Goal: Task Accomplishment & Management: Use online tool/utility

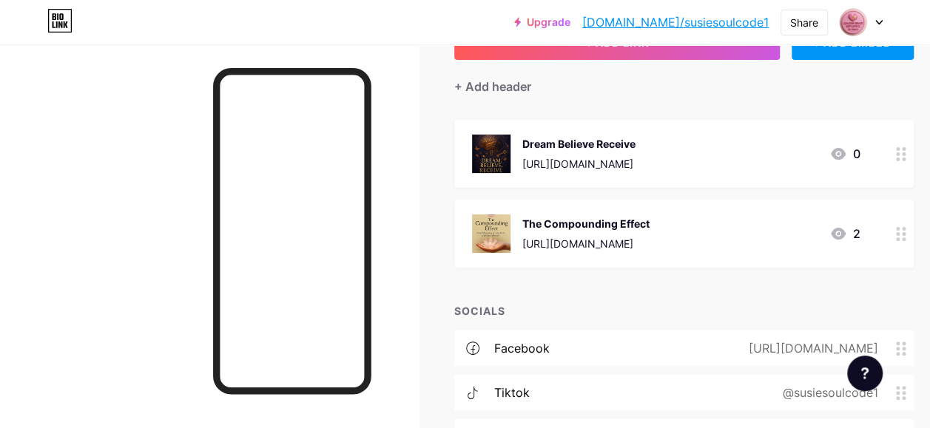
scroll to position [148, 0]
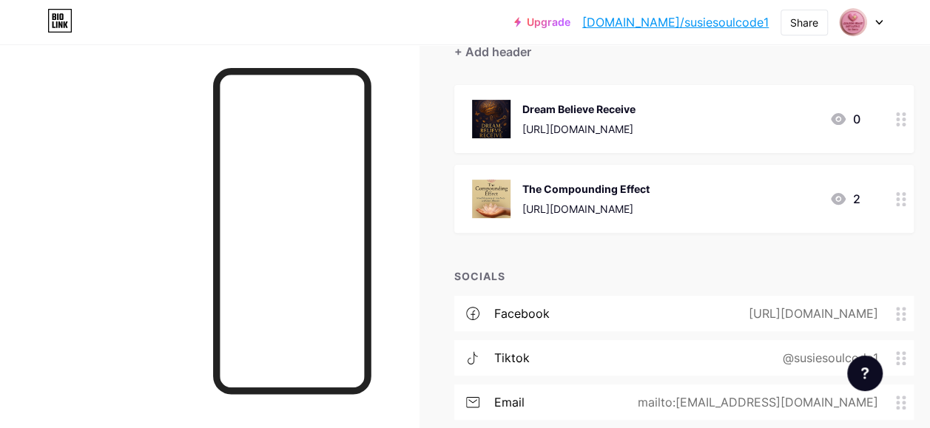
drag, startPoint x: 756, startPoint y: 202, endPoint x: 528, endPoint y: 201, distance: 227.9
click at [528, 201] on div "The Compounding Effect https://www.amazon.com/dp/B0FMP4QFD9 2" at bounding box center [666, 199] width 388 height 38
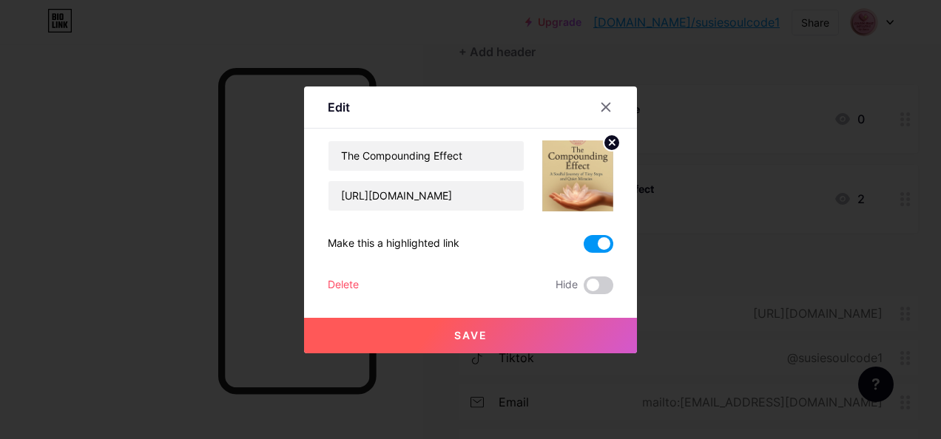
copy div "https://www.amazon.com/dp/B0FMP4QFD9"
click at [604, 104] on icon at bounding box center [606, 107] width 8 height 8
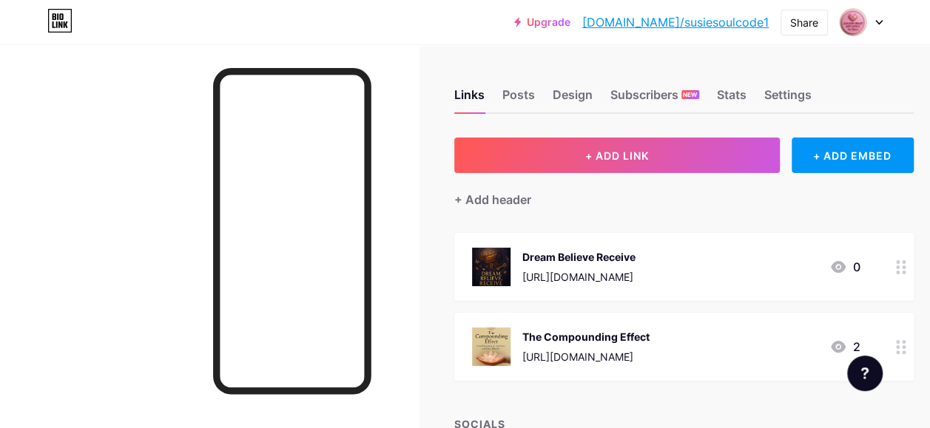
click at [908, 358] on div at bounding box center [901, 347] width 25 height 68
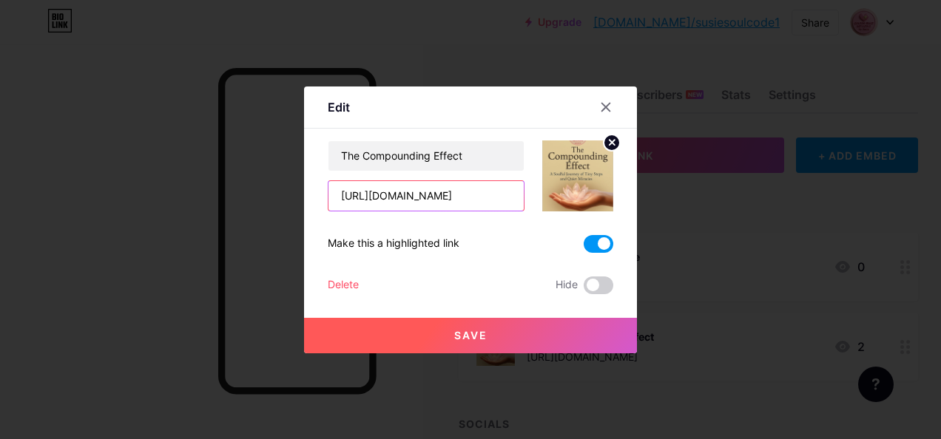
click at [510, 196] on input "https://www.amazon.com/dp/B0FMP4QFD9" at bounding box center [425, 196] width 195 height 30
type input "h"
paste input "[URL][DOMAIN_NAME]"
type input "[URL][DOMAIN_NAME]"
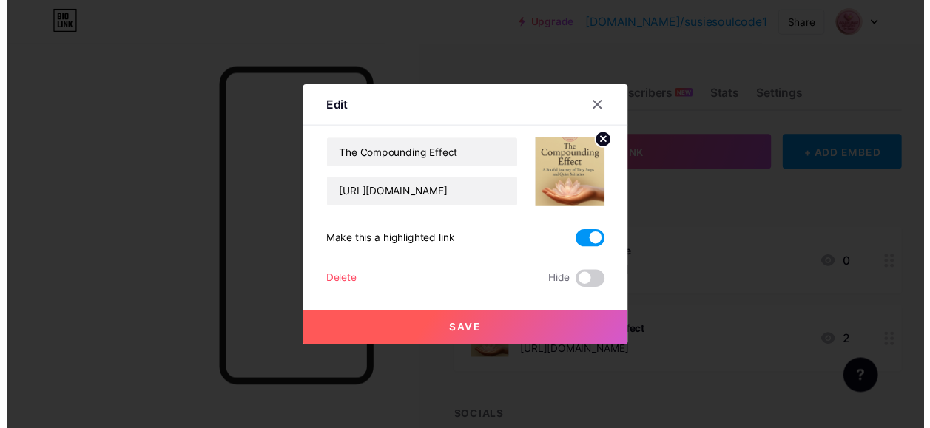
scroll to position [0, 0]
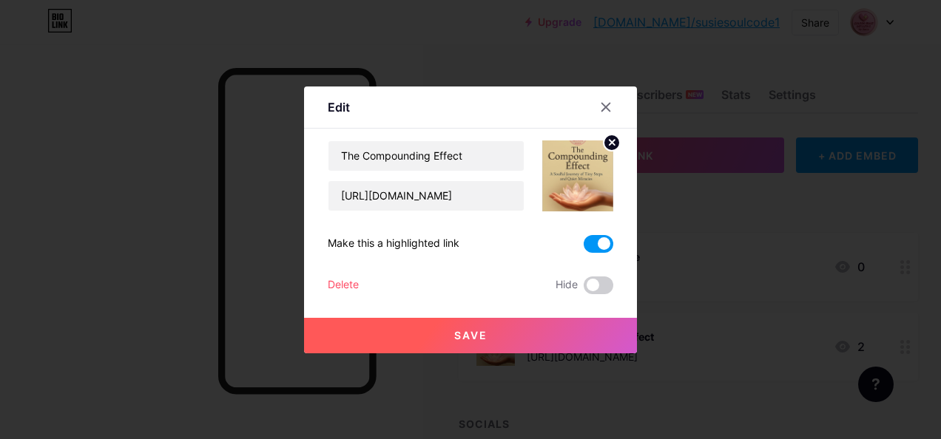
click at [460, 337] on span "Save" at bounding box center [470, 335] width 33 height 13
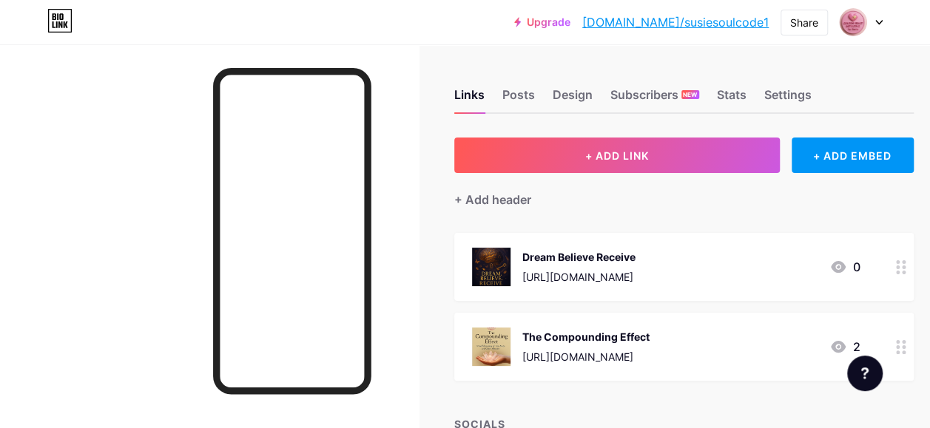
scroll to position [148, 0]
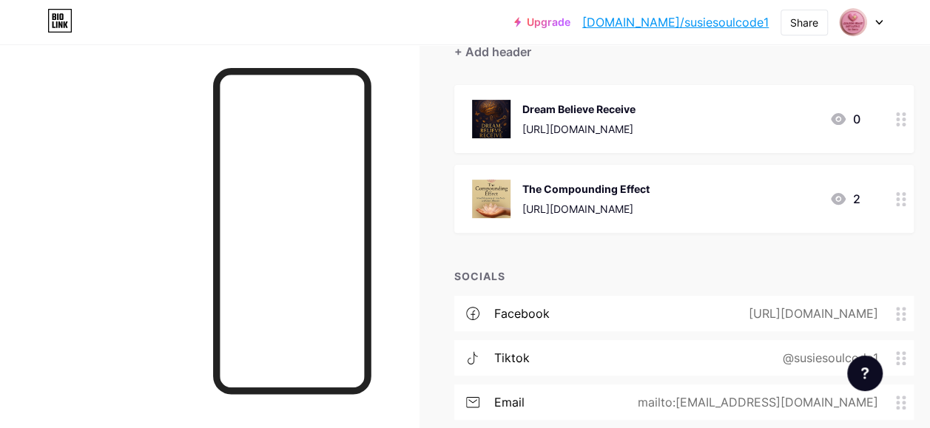
click at [860, 196] on div "2" at bounding box center [844, 199] width 31 height 18
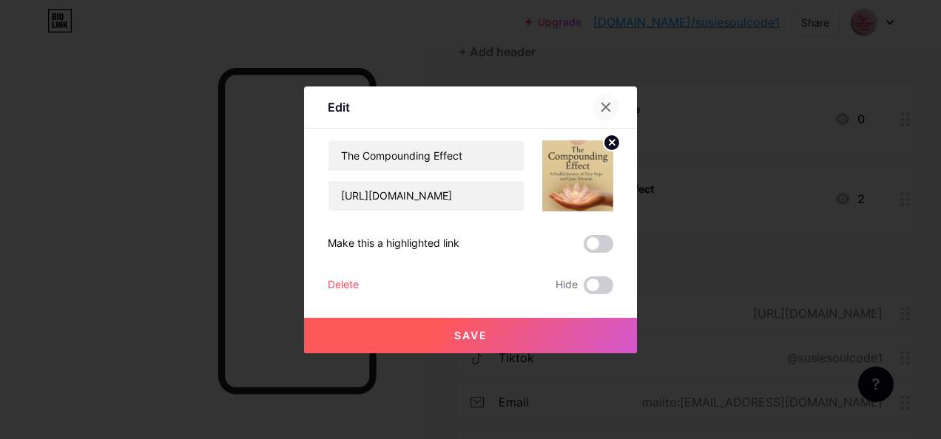
click at [603, 102] on icon at bounding box center [606, 107] width 12 height 12
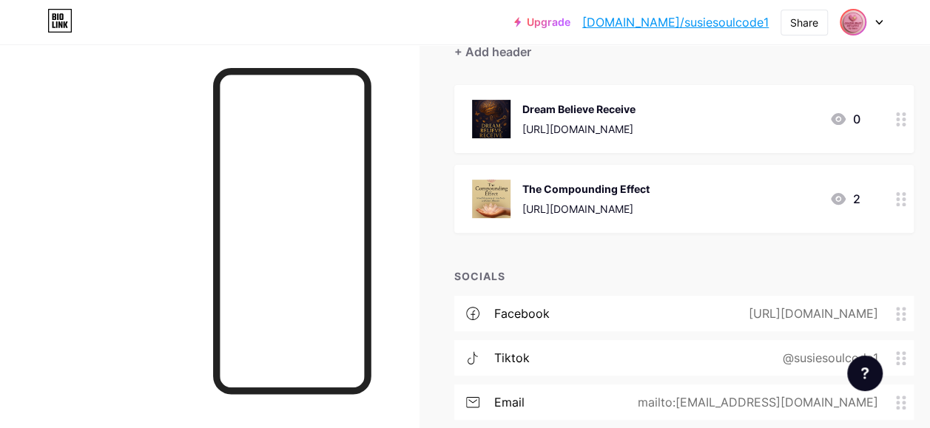
click at [852, 17] on img at bounding box center [853, 22] width 24 height 24
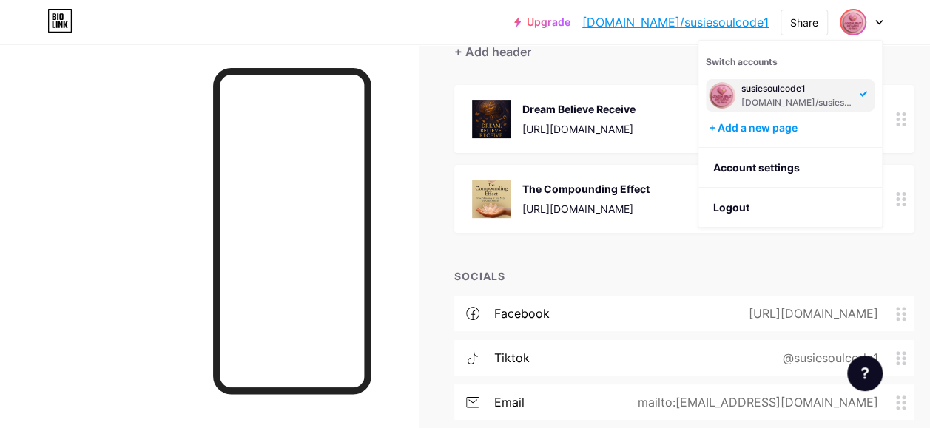
click at [781, 88] on div "susiesoulcode1" at bounding box center [798, 89] width 114 height 12
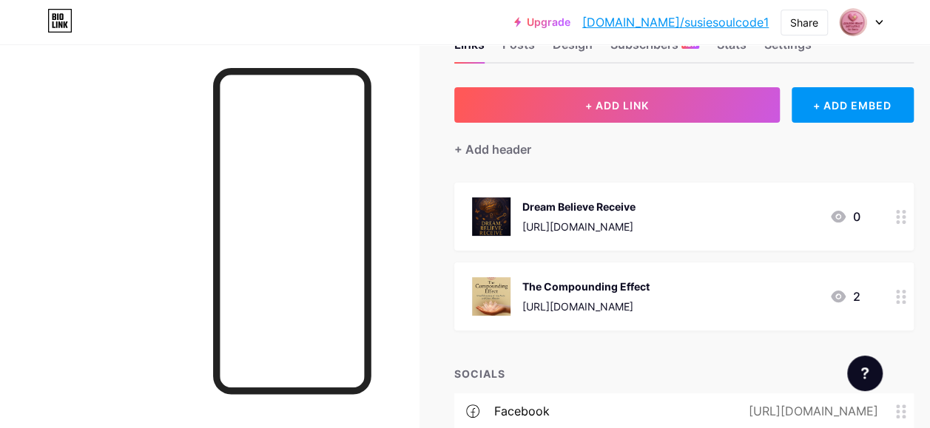
scroll to position [148, 0]
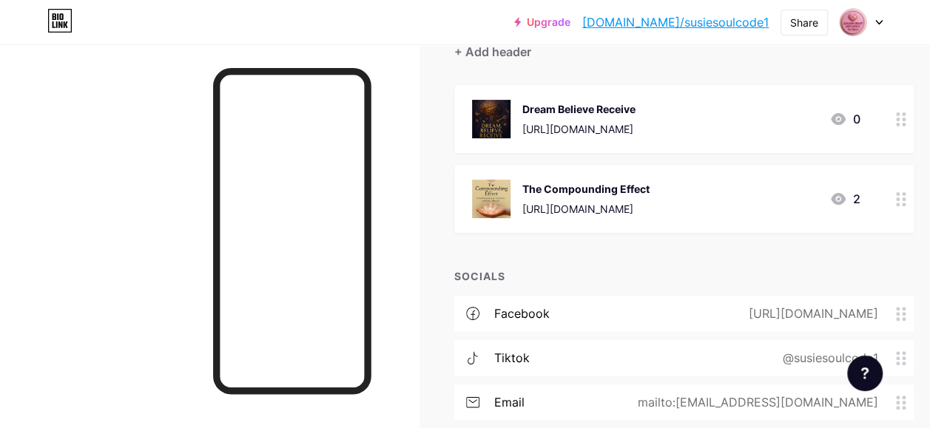
click at [843, 200] on icon at bounding box center [838, 199] width 18 height 18
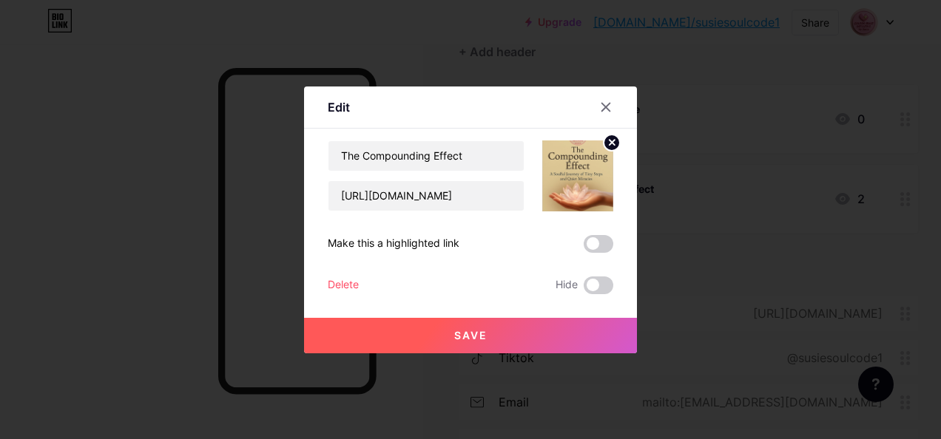
click at [463, 333] on span "Save" at bounding box center [470, 335] width 33 height 13
